Goal: Find specific page/section: Find specific page/section

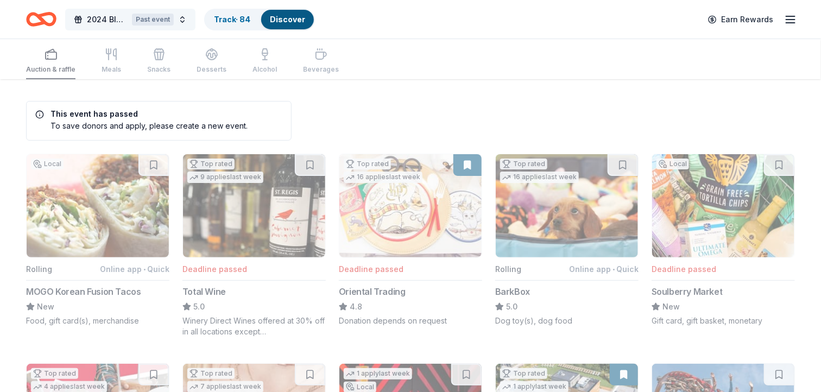
click at [182, 20] on button "2024 Bluemont Gala Past event" at bounding box center [130, 20] width 130 height 22
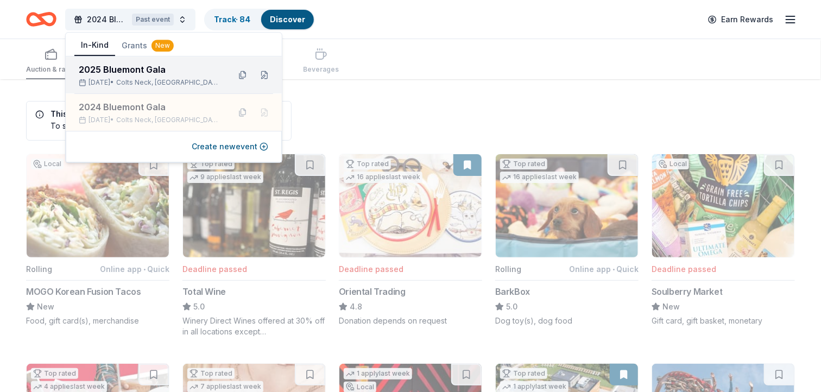
click at [157, 80] on span "Colts Neck, NJ" at bounding box center [168, 82] width 105 height 9
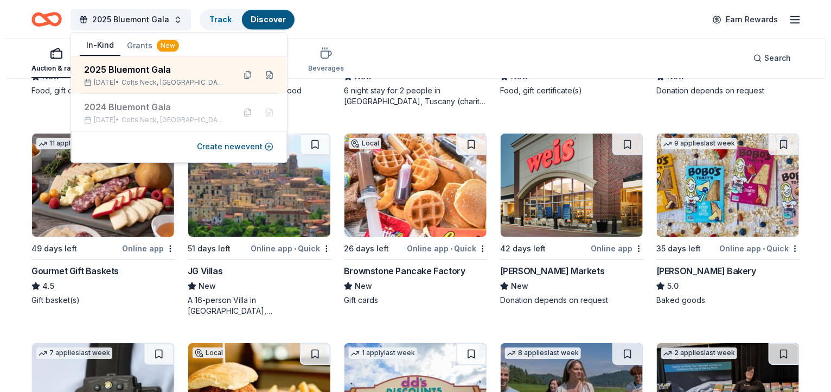
scroll to position [1328, 0]
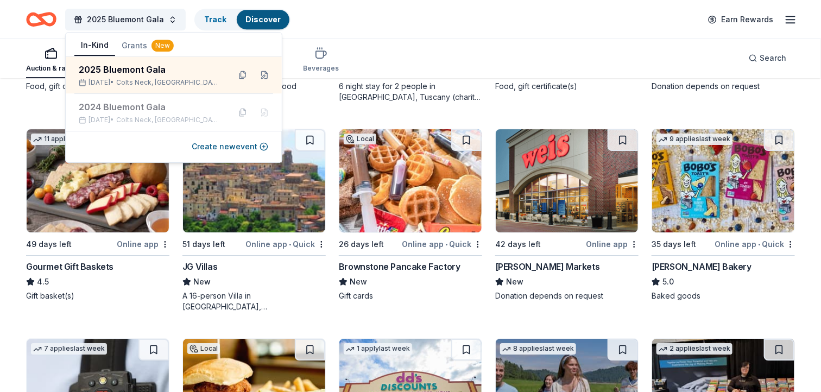
click at [377, 28] on div "2025 Bluemont Gala Track Discover Earn Rewards" at bounding box center [410, 20] width 768 height 26
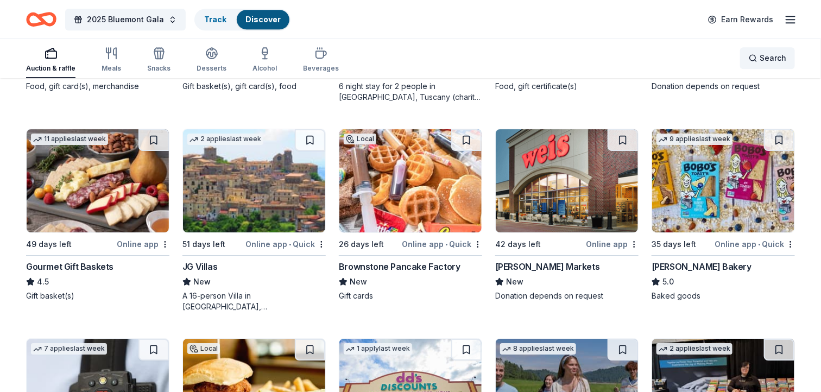
click at [759, 56] on div "Search" at bounding box center [766, 58] width 37 height 13
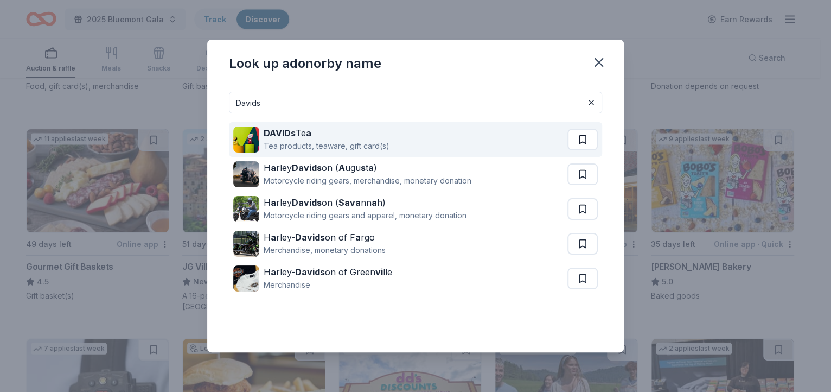
type input "Davids"
click at [578, 141] on button at bounding box center [583, 140] width 30 height 22
click at [288, 139] on div "Tea products, teaware, gift card(s)" at bounding box center [327, 145] width 126 height 13
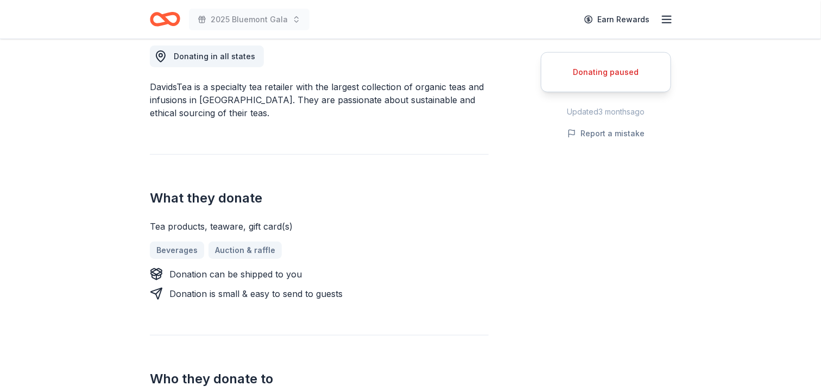
scroll to position [339, 0]
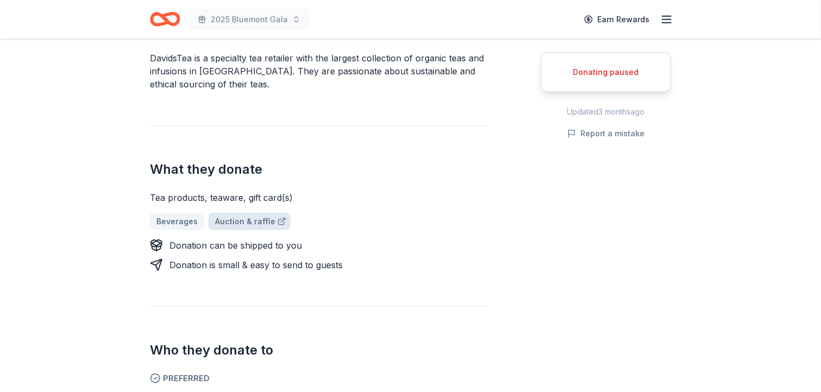
click at [236, 224] on link "Auction & raffle" at bounding box center [249, 221] width 82 height 17
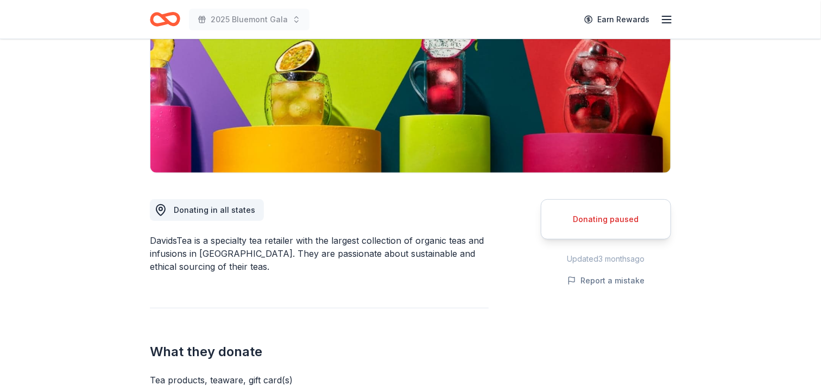
scroll to position [135, 0]
